Goal: Task Accomplishment & Management: Manage account settings

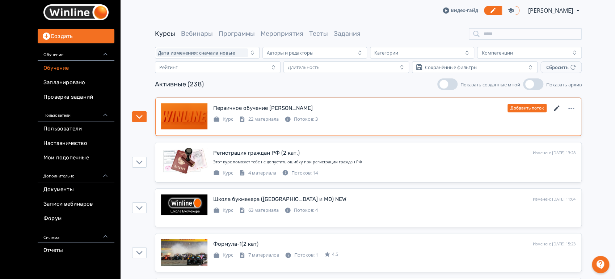
click at [556, 111] on icon at bounding box center [556, 108] width 9 height 9
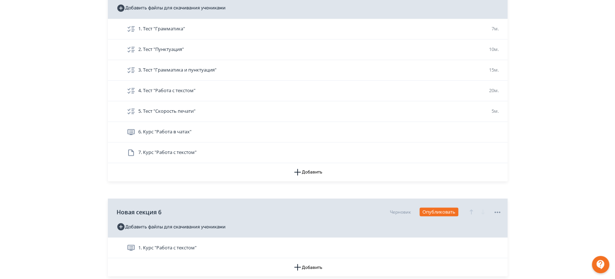
scroll to position [790, 0]
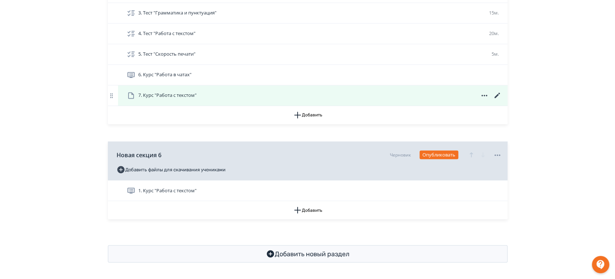
click at [497, 93] on icon at bounding box center [497, 95] width 9 height 9
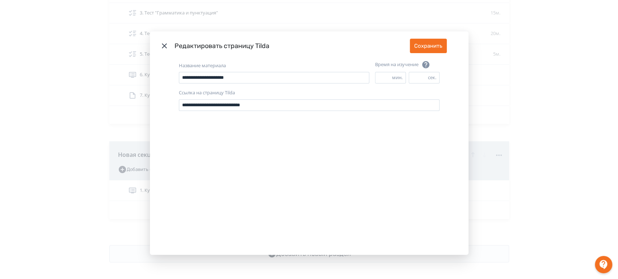
click at [555, 115] on div "**********" at bounding box center [309, 139] width 618 height 279
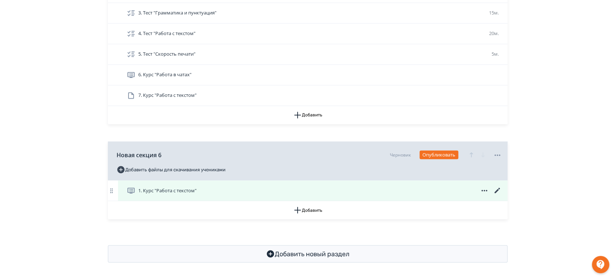
click at [495, 190] on icon at bounding box center [497, 190] width 9 height 9
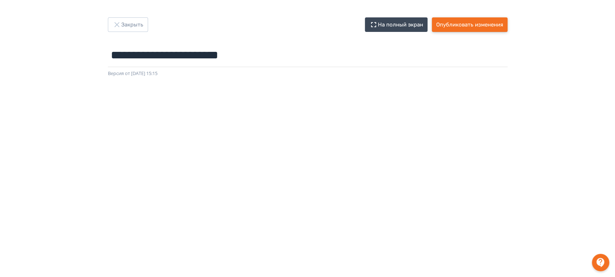
click at [466, 23] on button "Опубликовать изменения" at bounding box center [470, 24] width 76 height 14
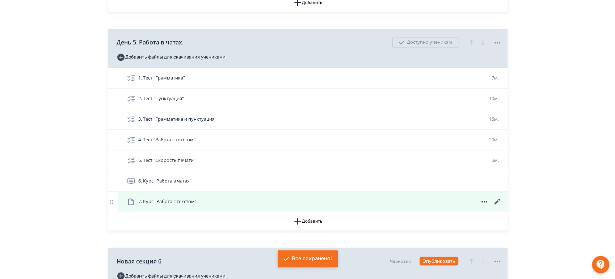
scroll to position [790, 0]
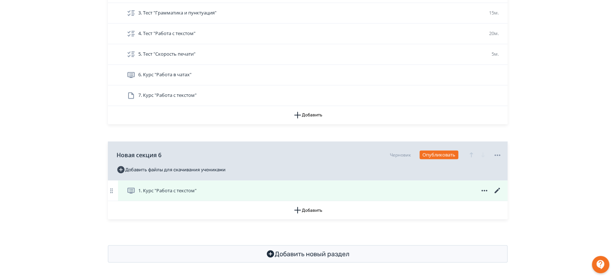
click at [176, 189] on span "1. Курс "Работа с текстом"" at bounding box center [167, 190] width 58 height 7
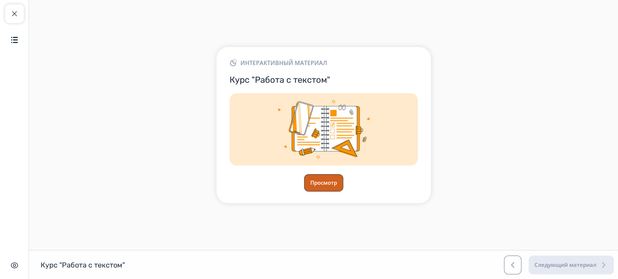
click at [326, 176] on button "Просмотр" at bounding box center [323, 182] width 39 height 17
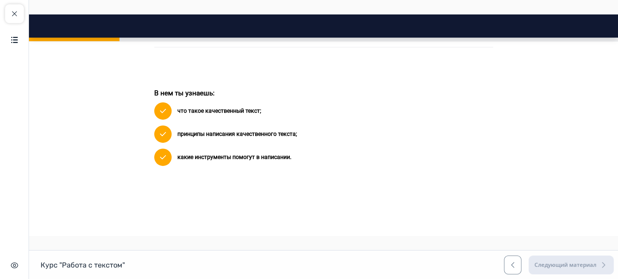
scroll to position [201, 0]
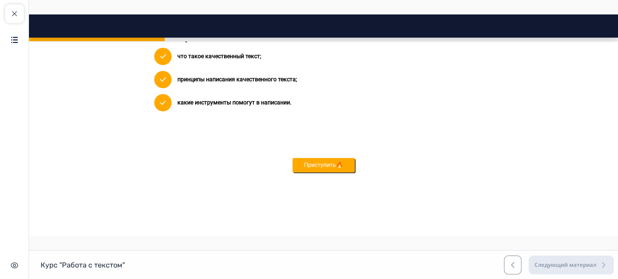
click at [322, 165] on button "Приступить🔥" at bounding box center [323, 165] width 62 height 14
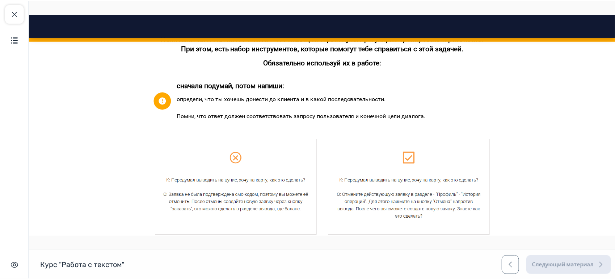
scroll to position [794, 0]
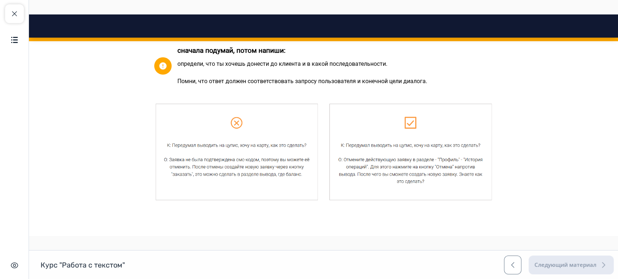
click at [310, 158] on img at bounding box center [323, 152] width 339 height 100
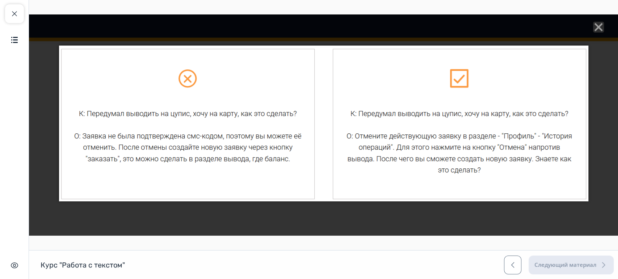
click at [595, 25] on line "Close" at bounding box center [598, 27] width 7 height 7
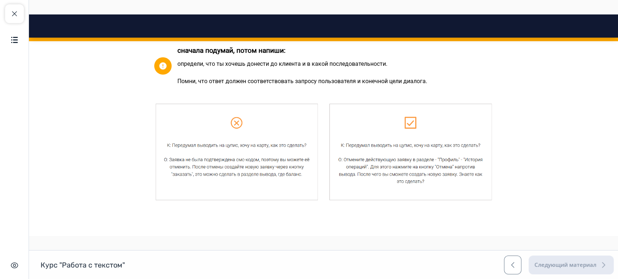
click at [286, 141] on img at bounding box center [323, 152] width 339 height 100
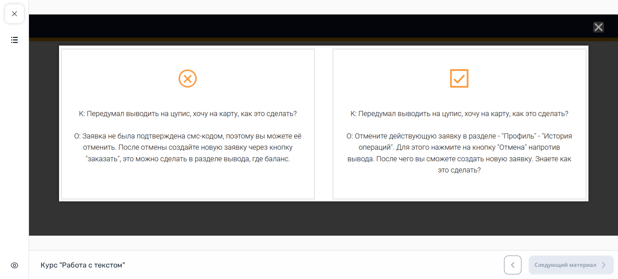
click at [594, 26] on icon "Close" at bounding box center [598, 27] width 11 height 11
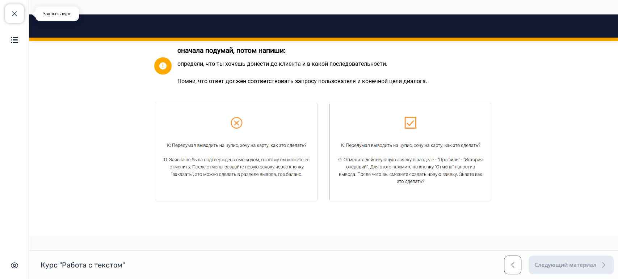
click at [9, 15] on button "Закрыть курс" at bounding box center [14, 13] width 19 height 19
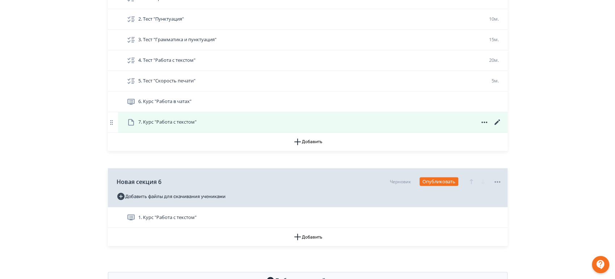
scroll to position [764, 0]
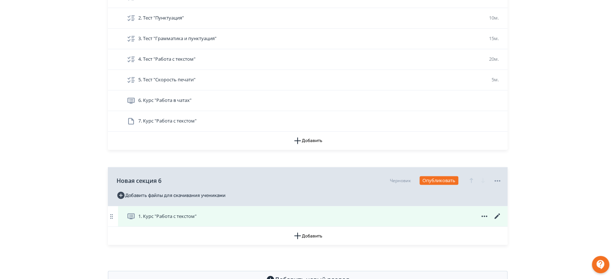
click at [498, 214] on icon at bounding box center [496, 216] width 5 height 5
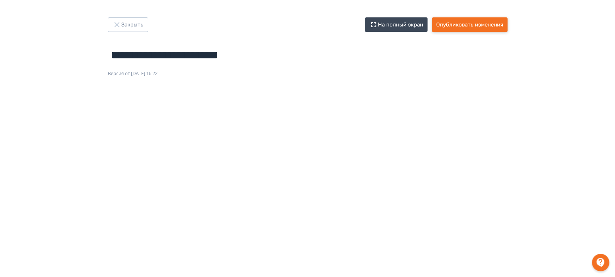
click at [469, 29] on button "Опубликовать изменения" at bounding box center [470, 24] width 76 height 14
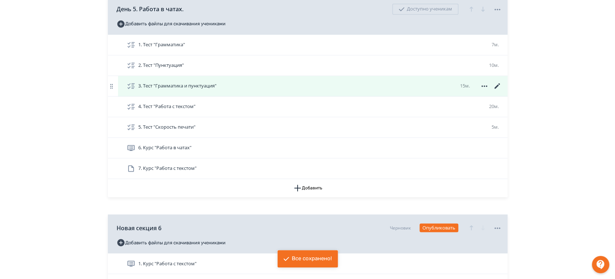
scroll to position [764, 0]
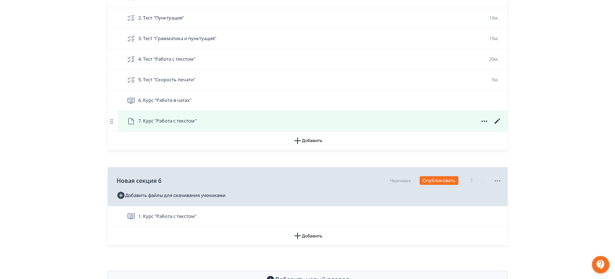
click at [483, 118] on icon at bounding box center [484, 121] width 9 height 9
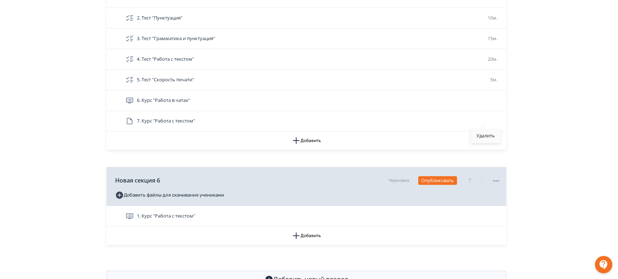
click at [482, 138] on div "Удалить" at bounding box center [485, 136] width 30 height 14
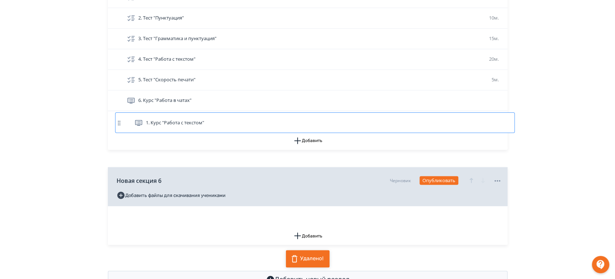
drag, startPoint x: 230, startPoint y: 199, endPoint x: 236, endPoint y: 124, distance: 75.9
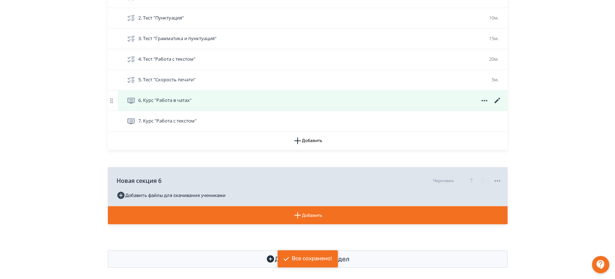
click at [497, 100] on icon at bounding box center [496, 100] width 5 height 5
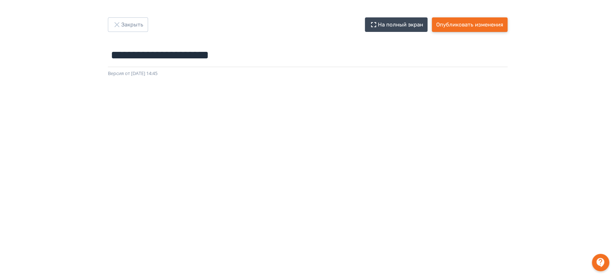
click at [472, 27] on button "Опубликовать изменения" at bounding box center [470, 24] width 76 height 14
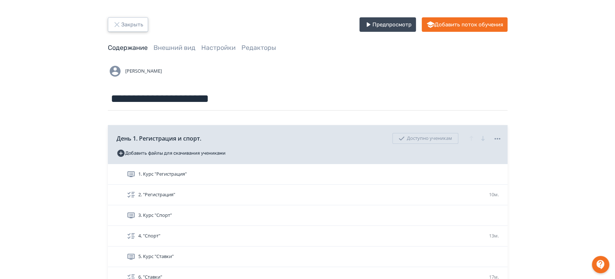
click at [109, 30] on button "Закрыть" at bounding box center [128, 24] width 40 height 14
